Goal: Information Seeking & Learning: Learn about a topic

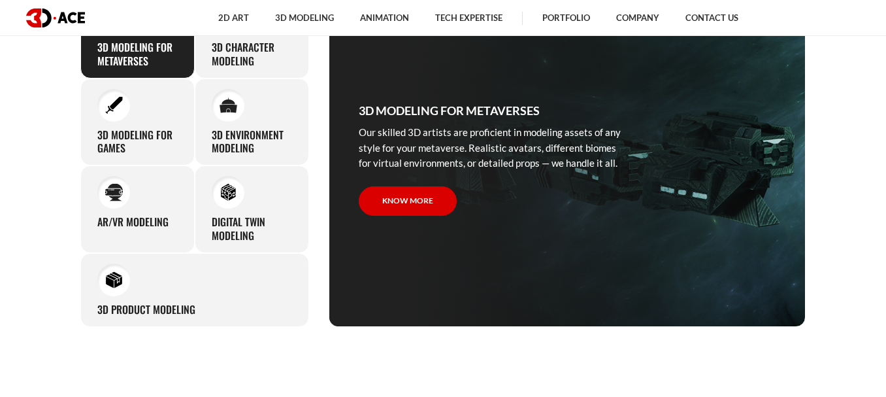
scroll to position [608, 0]
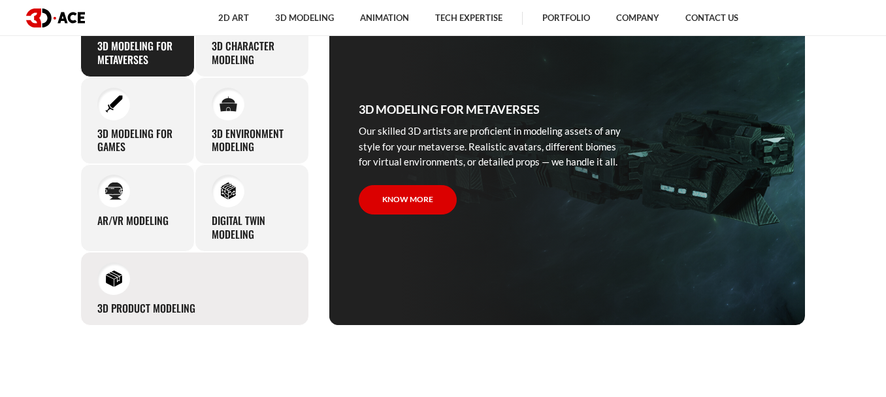
click at [238, 310] on div "3D Product Modeling Experienced professionals at 3D-Ace are capable of modeling…" at bounding box center [194, 289] width 229 height 74
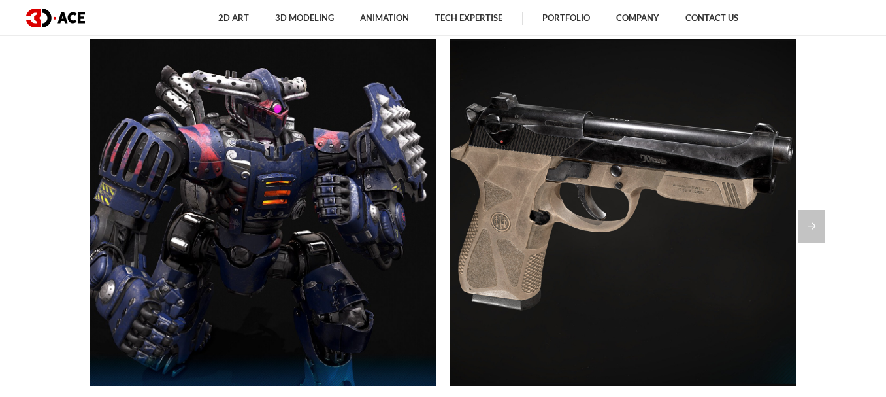
scroll to position [1119, 0]
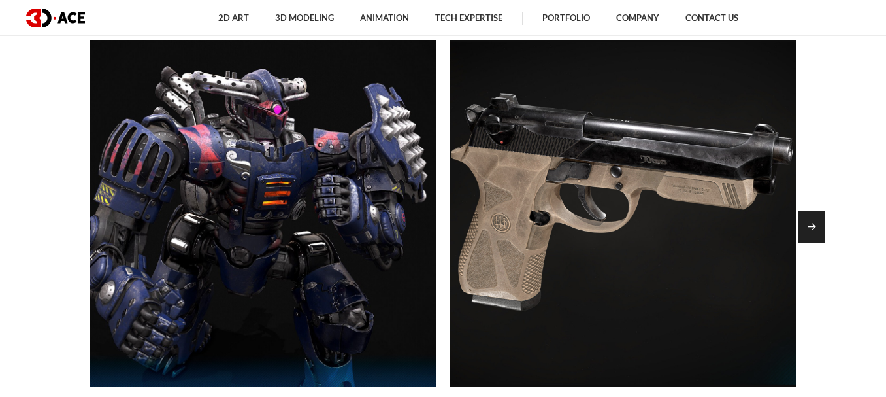
click at [813, 226] on div "Next slide" at bounding box center [811, 226] width 27 height 33
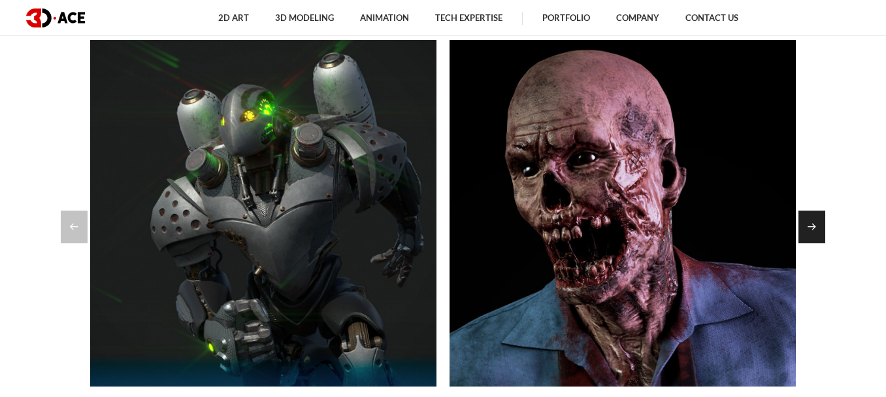
click at [813, 226] on div "Next slide" at bounding box center [811, 226] width 27 height 33
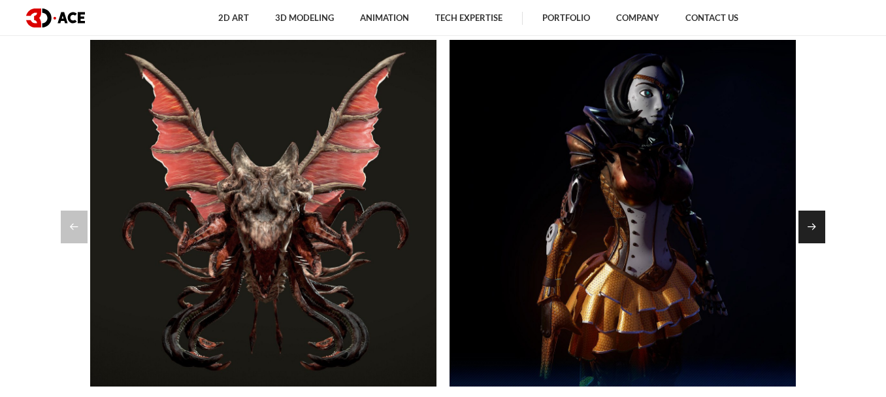
click at [813, 226] on div "Next slide" at bounding box center [811, 226] width 27 height 33
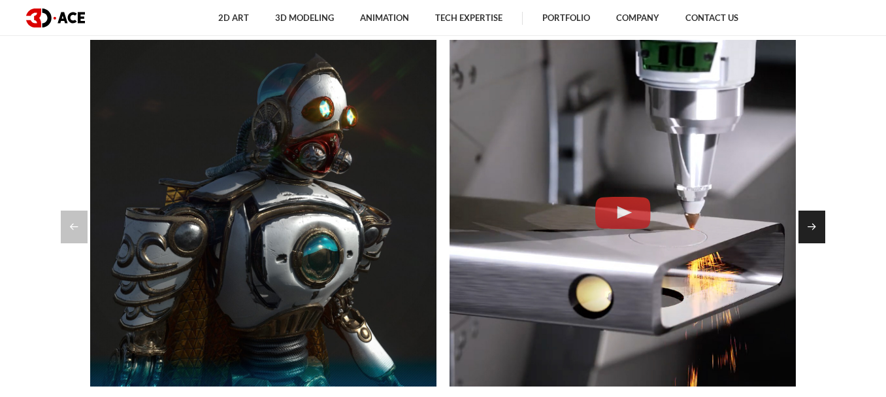
click at [813, 226] on div "Next slide" at bounding box center [811, 226] width 27 height 33
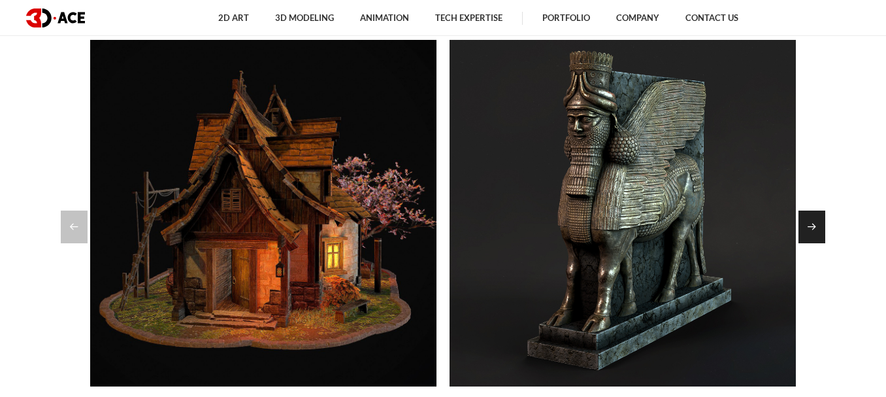
click at [813, 226] on div "Next slide" at bounding box center [811, 226] width 27 height 33
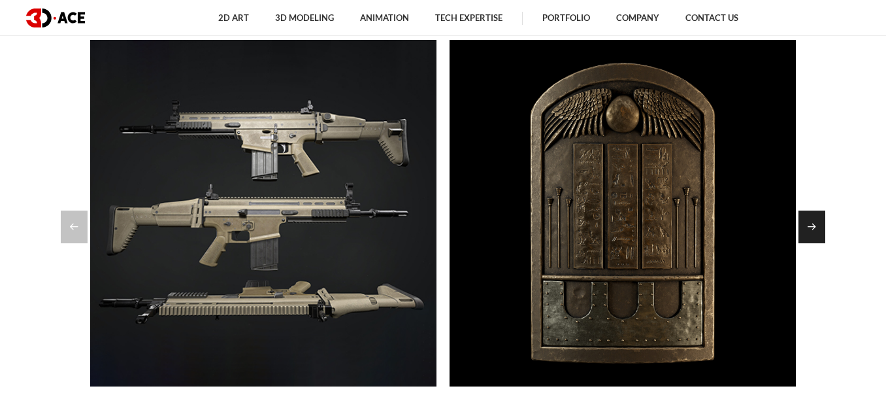
click at [813, 226] on div "Next slide" at bounding box center [811, 226] width 27 height 33
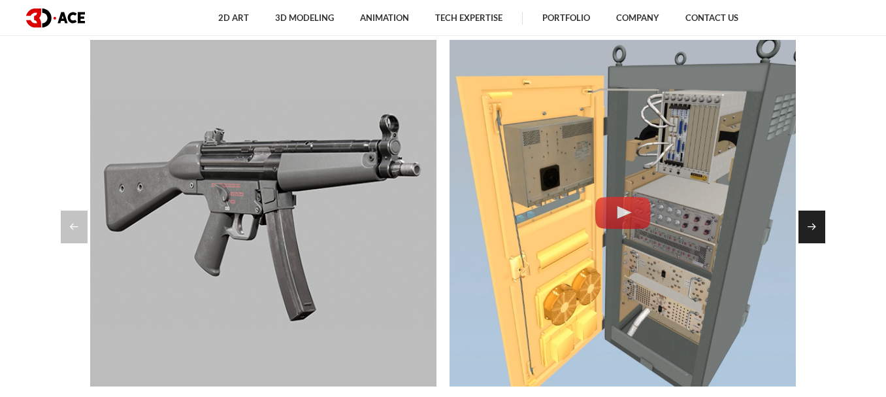
click at [813, 226] on div "Next slide" at bounding box center [811, 226] width 27 height 33
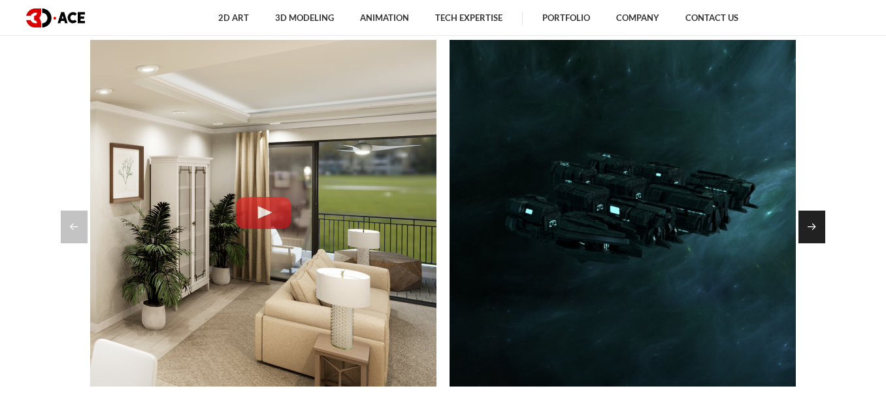
click at [813, 226] on div "Next slide" at bounding box center [811, 226] width 27 height 33
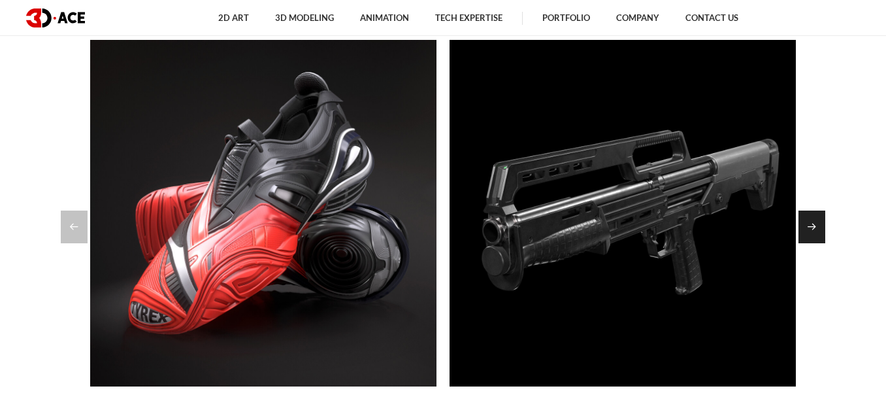
click at [813, 226] on div "Next slide" at bounding box center [811, 226] width 27 height 33
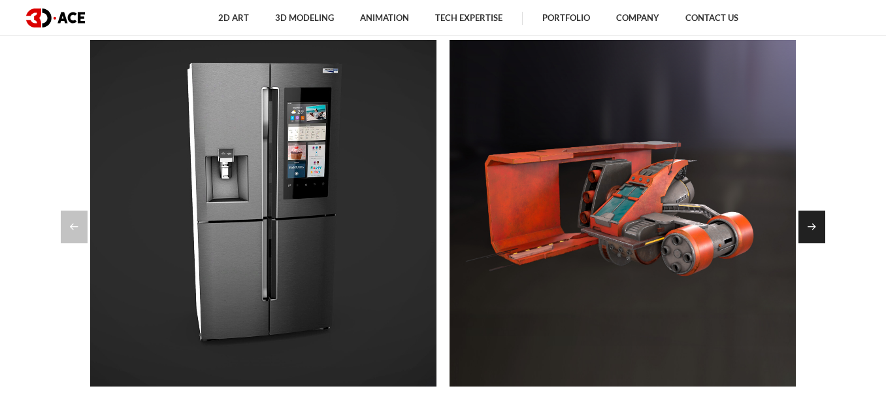
click at [813, 226] on div "Next slide" at bounding box center [811, 226] width 27 height 33
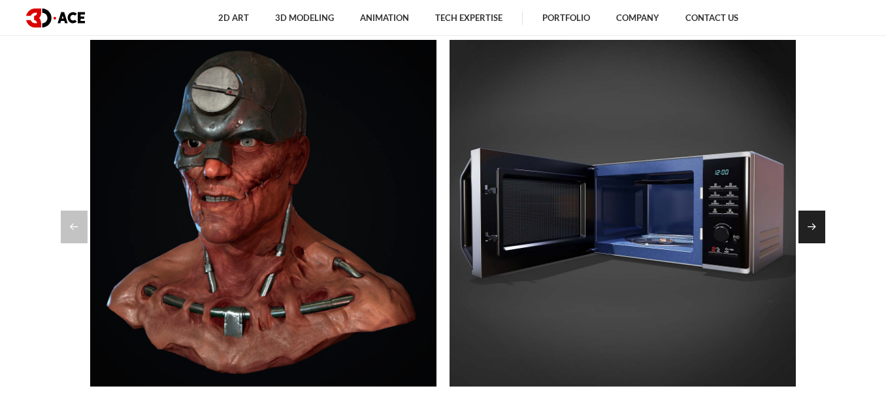
click at [813, 226] on div "Next slide" at bounding box center [811, 226] width 27 height 33
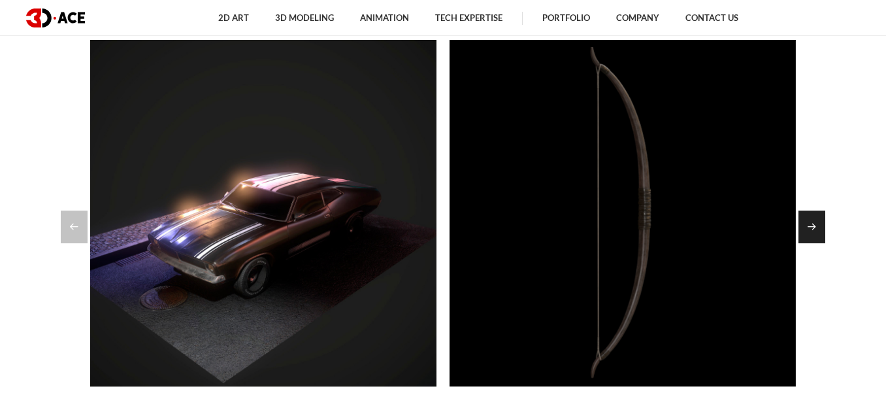
click at [813, 226] on div "Next slide" at bounding box center [811, 226] width 27 height 33
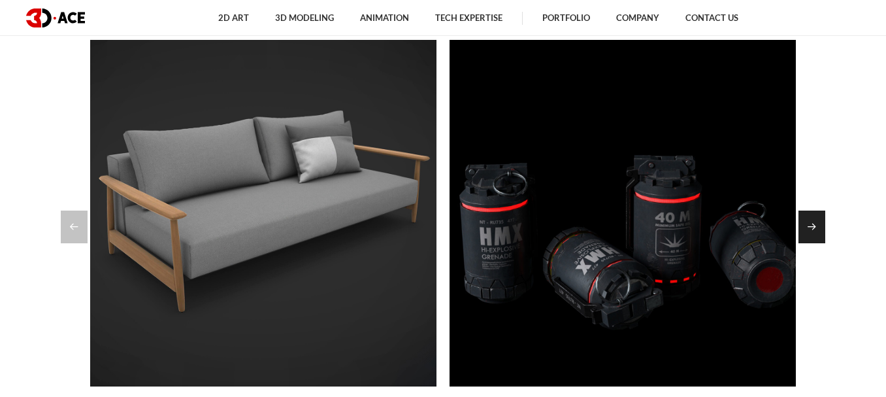
click at [813, 226] on div "Next slide" at bounding box center [811, 226] width 27 height 33
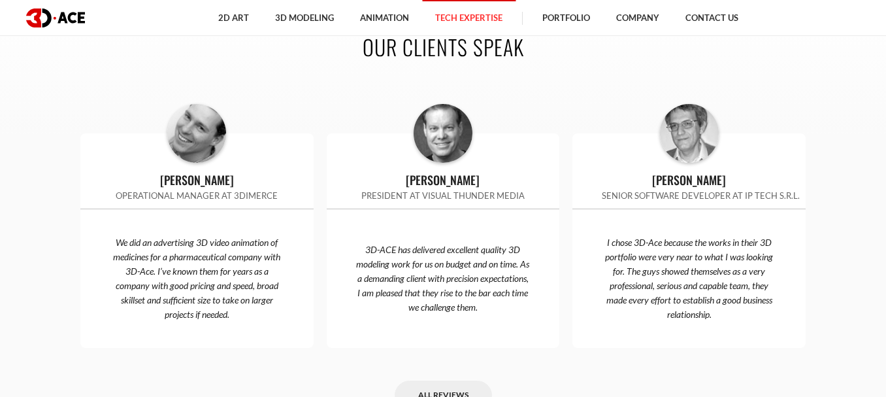
scroll to position [2909, 0]
